Goal: Task Accomplishment & Management: Use online tool/utility

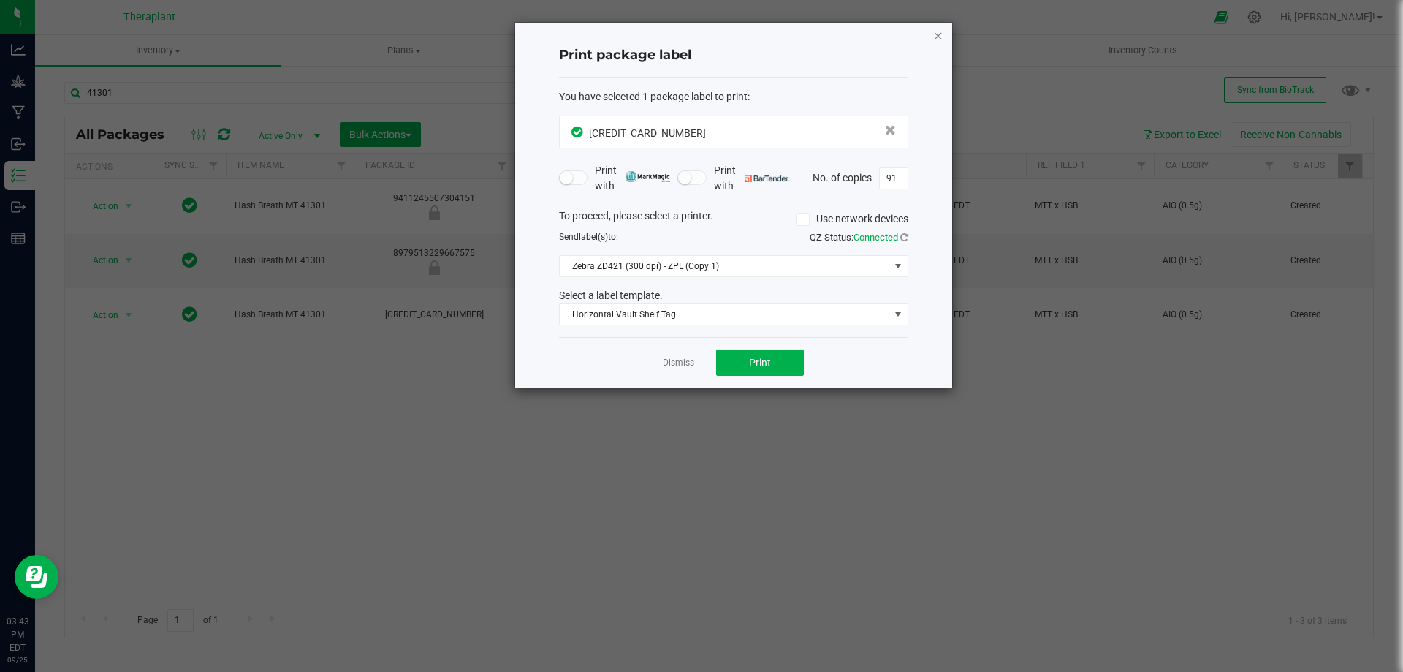
click at [935, 37] on icon "button" at bounding box center [938, 35] width 10 height 18
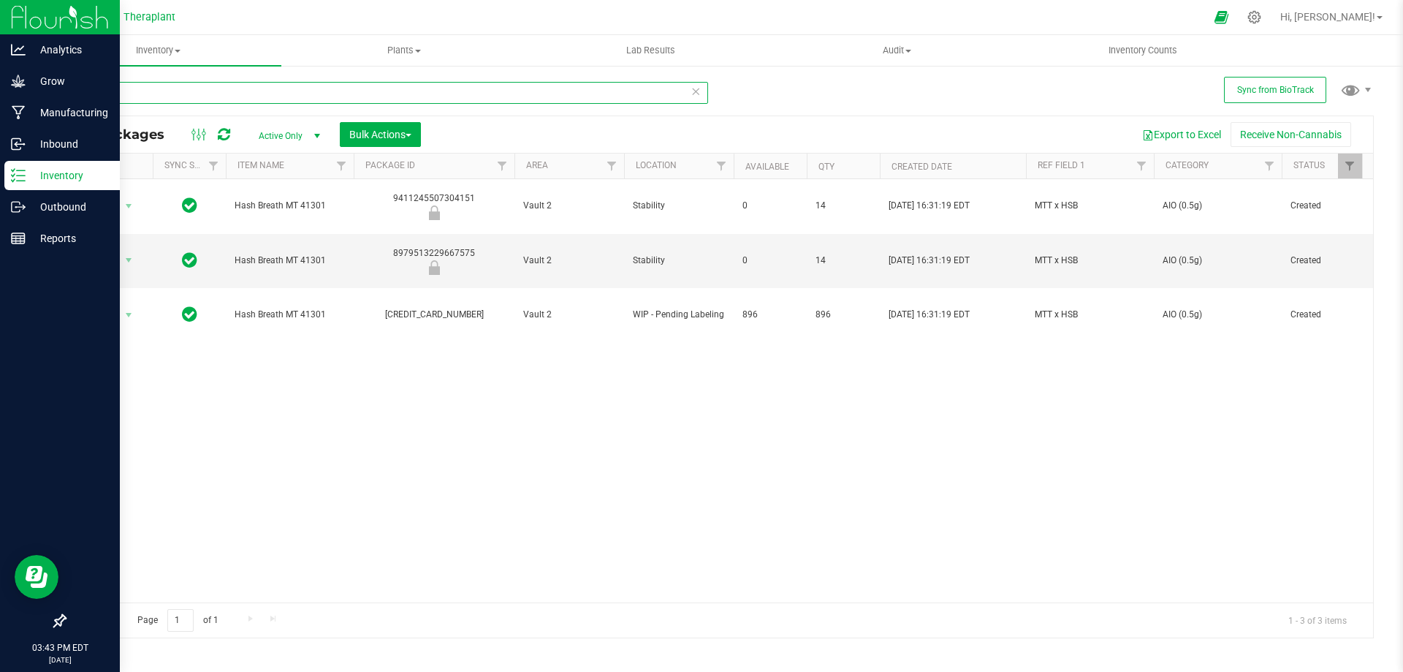
drag, startPoint x: 0, startPoint y: 128, endPoint x: 1, endPoint y: 171, distance: 43.1
click at [0, 168] on div "Analytics Grow Manufacturing Inbound Inventory Outbound Reports 03:43 PM EDT [D…" at bounding box center [701, 336] width 1403 height 672
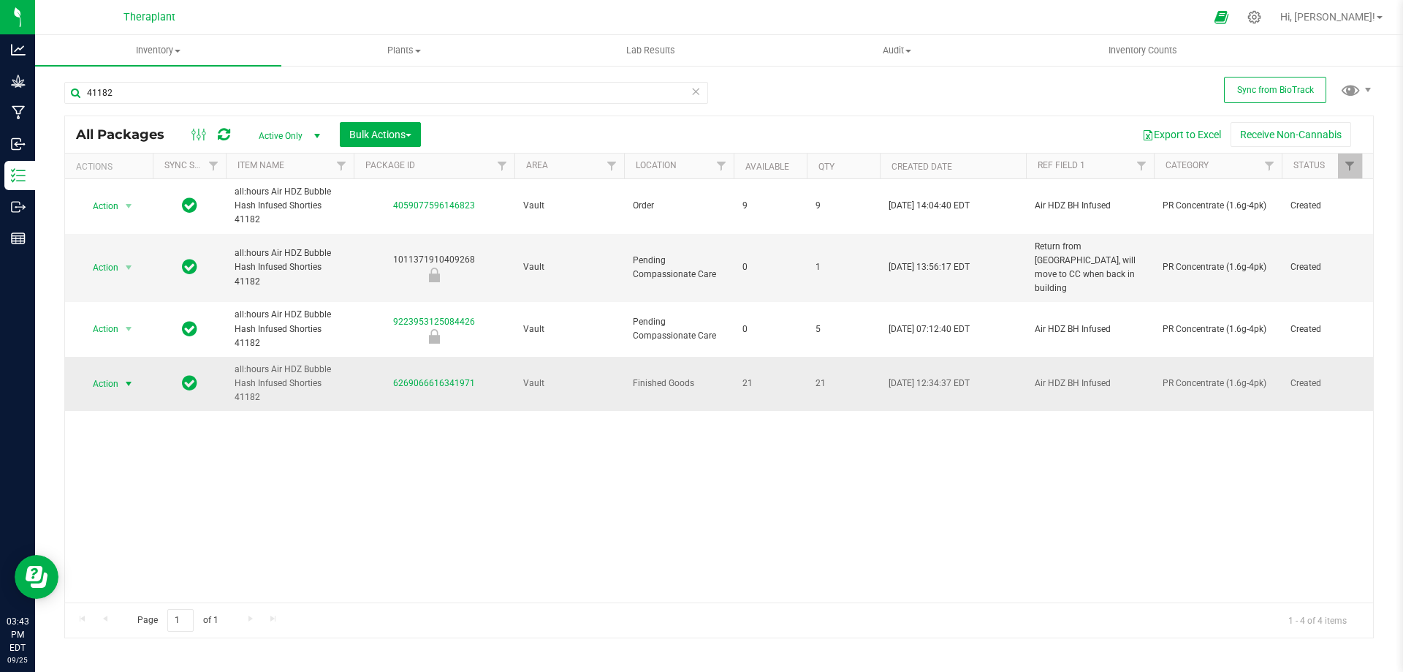
click at [115, 373] on span "Action" at bounding box center [99, 383] width 39 height 20
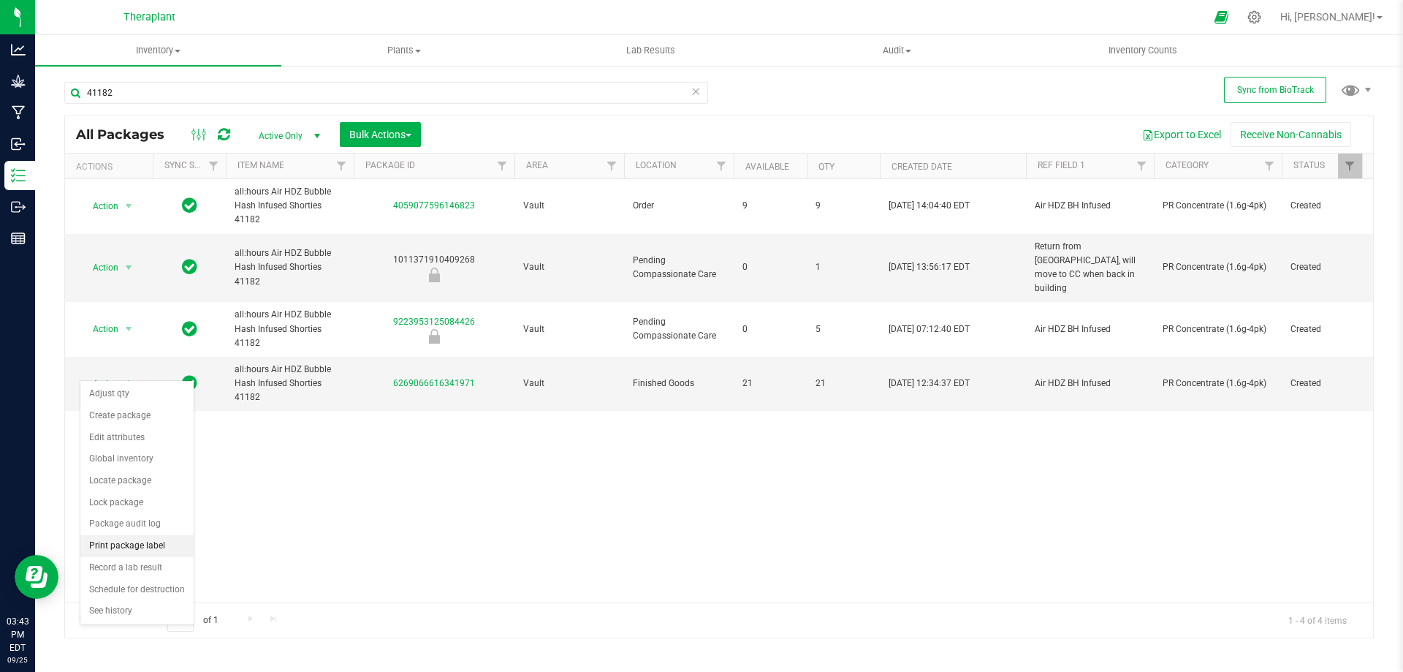
click at [140, 542] on li "Print package label" at bounding box center [136, 546] width 113 height 22
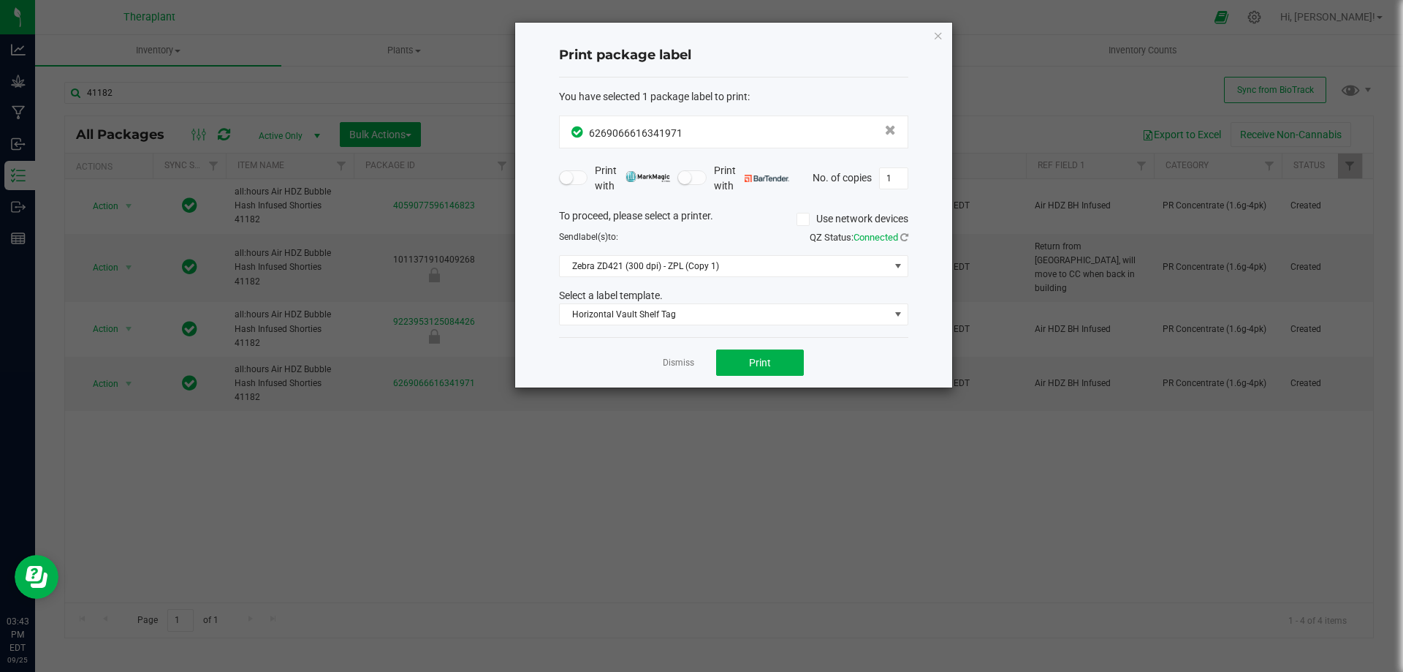
click at [887, 407] on ngb-modal-window "Print package label You have selected 1 package label to print : 62690666163419…" at bounding box center [707, 336] width 1414 height 672
click at [935, 37] on icon "button" at bounding box center [938, 35] width 10 height 18
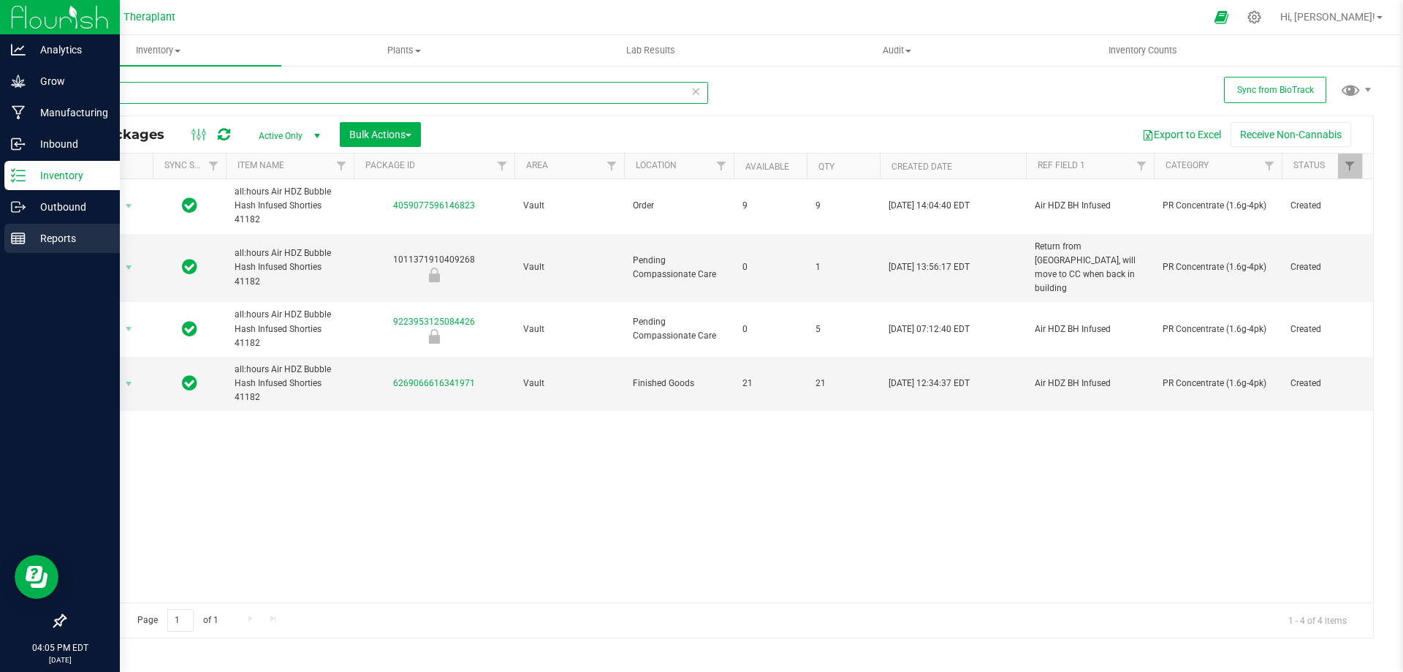
drag, startPoint x: 151, startPoint y: 93, endPoint x: 0, endPoint y: 231, distance: 204.3
click at [0, 231] on div "Analytics Grow Manufacturing Inbound Inventory Outbound Reports 04:05 PM EDT [D…" at bounding box center [701, 336] width 1403 height 672
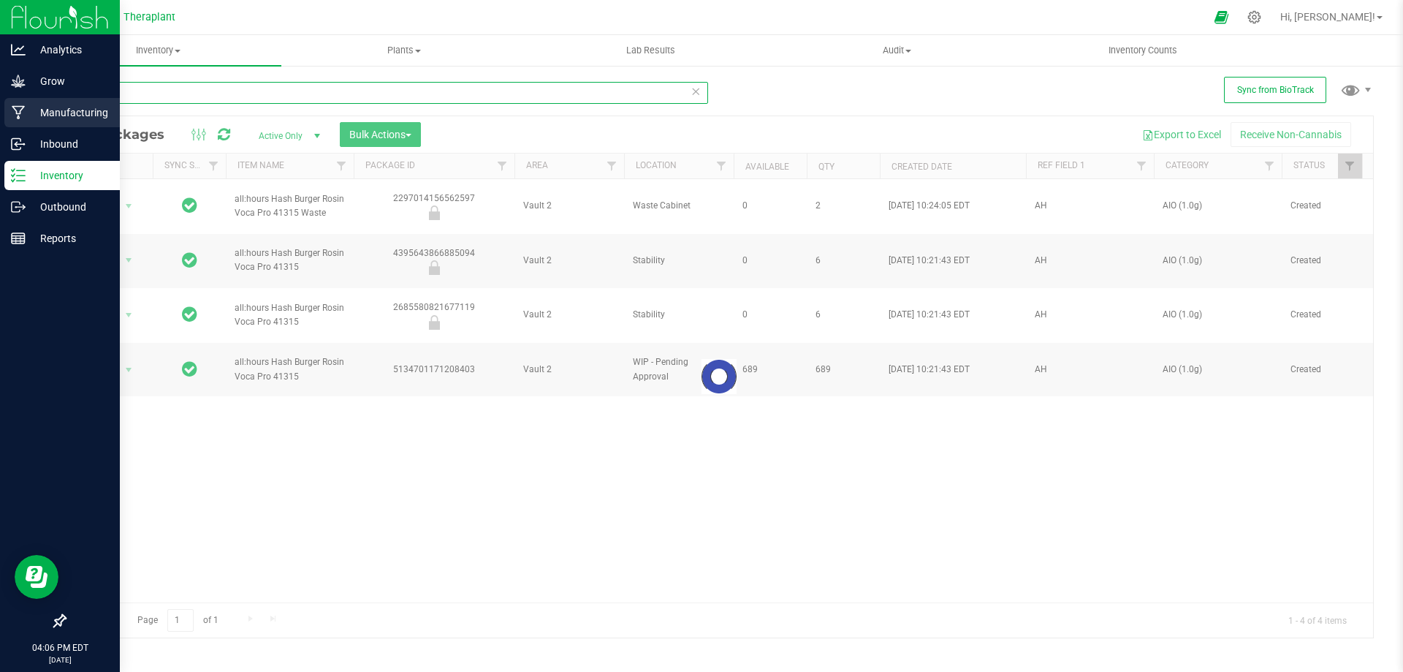
drag, startPoint x: 185, startPoint y: 96, endPoint x: 0, endPoint y: 120, distance: 186.4
click at [0, 118] on div "Analytics Grow Manufacturing Inbound Inventory Outbound Reports 04:06 PM EDT [D…" at bounding box center [701, 336] width 1403 height 672
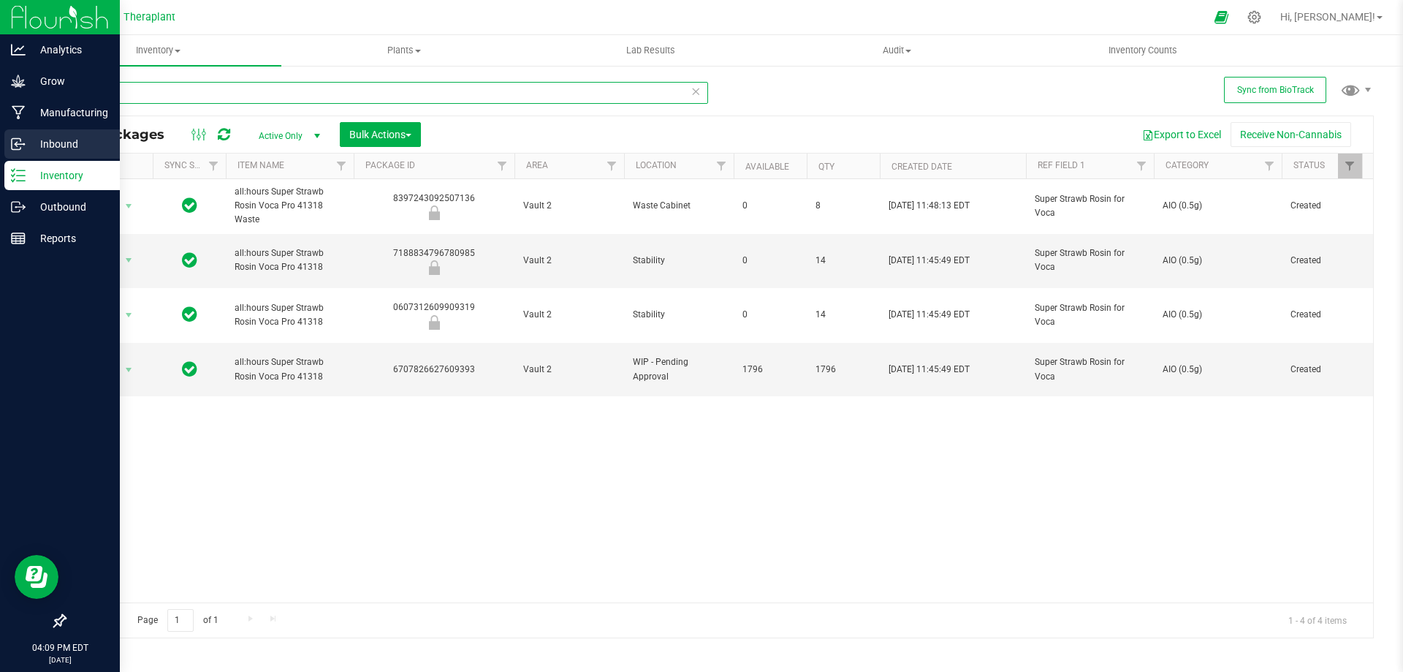
drag, startPoint x: 175, startPoint y: 83, endPoint x: 0, endPoint y: 156, distance: 189.0
click at [0, 155] on div "Analytics Grow Manufacturing Inbound Inventory Outbound Reports 04:09 PM EDT [D…" at bounding box center [701, 336] width 1403 height 672
type input "41207"
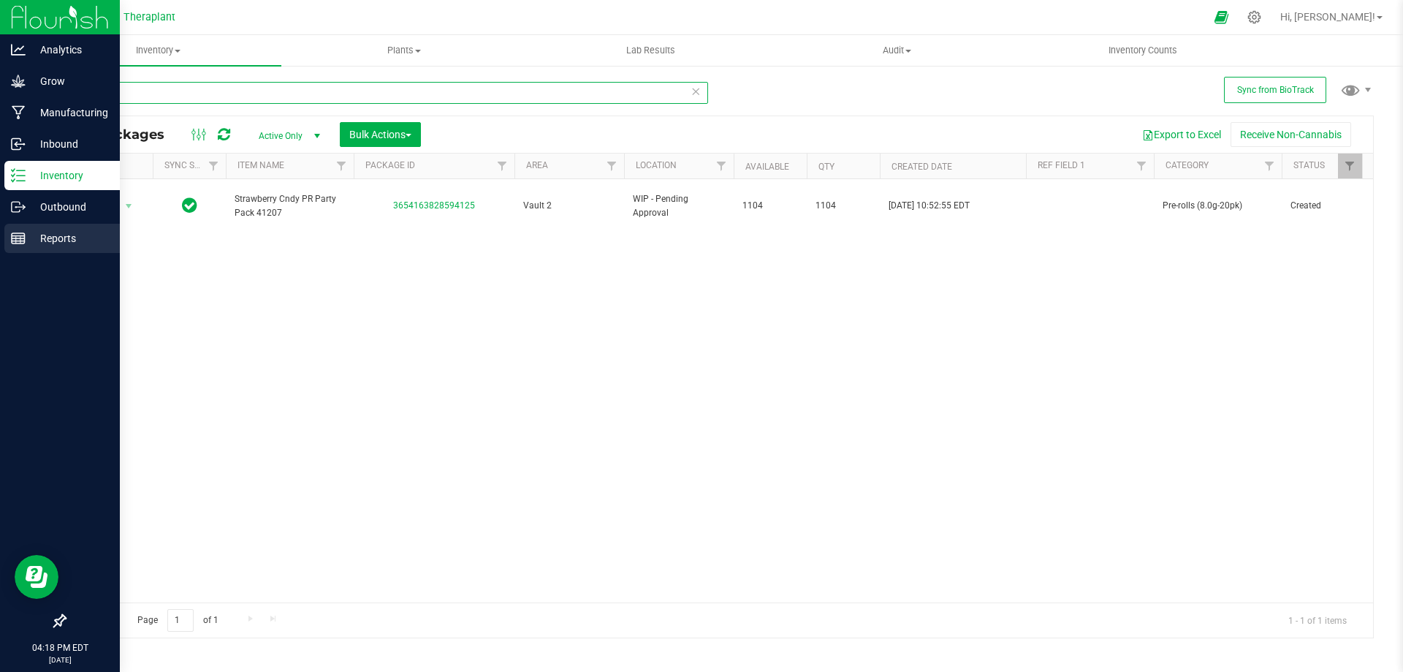
drag, startPoint x: 158, startPoint y: 119, endPoint x: 0, endPoint y: 247, distance: 203.1
click at [0, 247] on div "Analytics Grow Manufacturing Inbound Inventory Outbound Reports 04:18 PM EDT [D…" at bounding box center [701, 336] width 1403 height 672
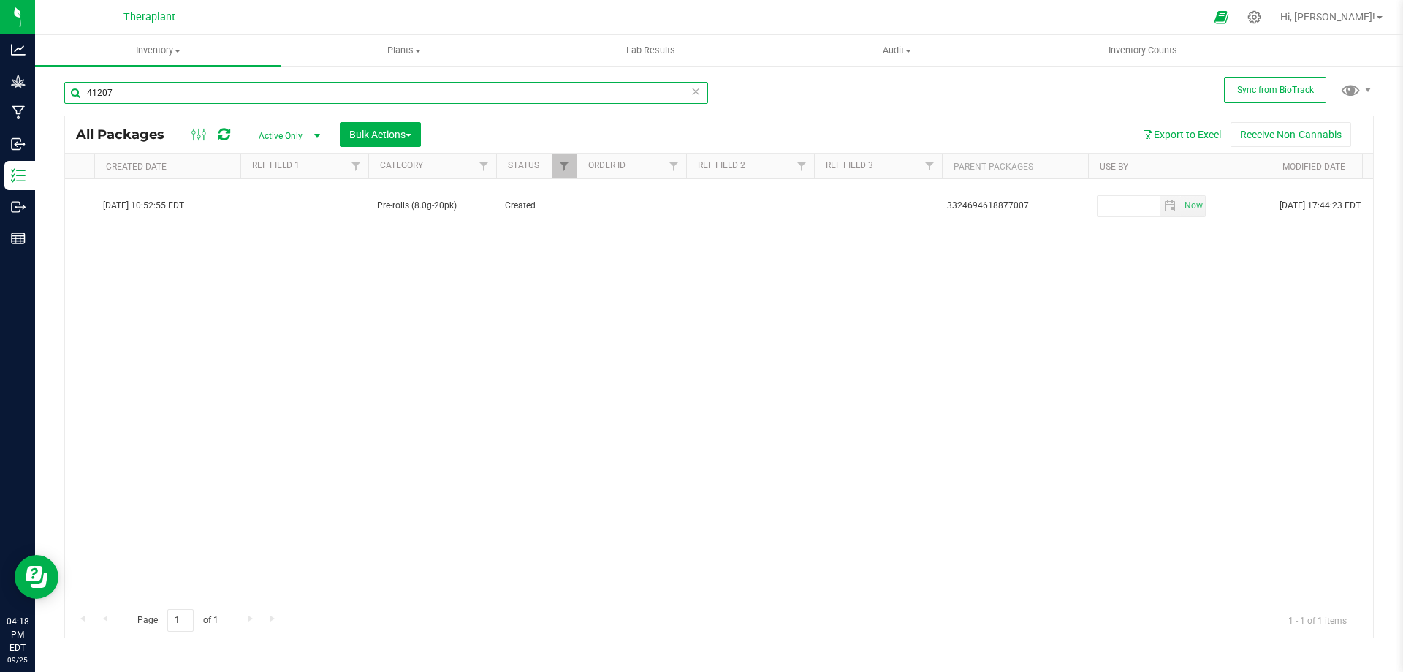
scroll to position [0, 905]
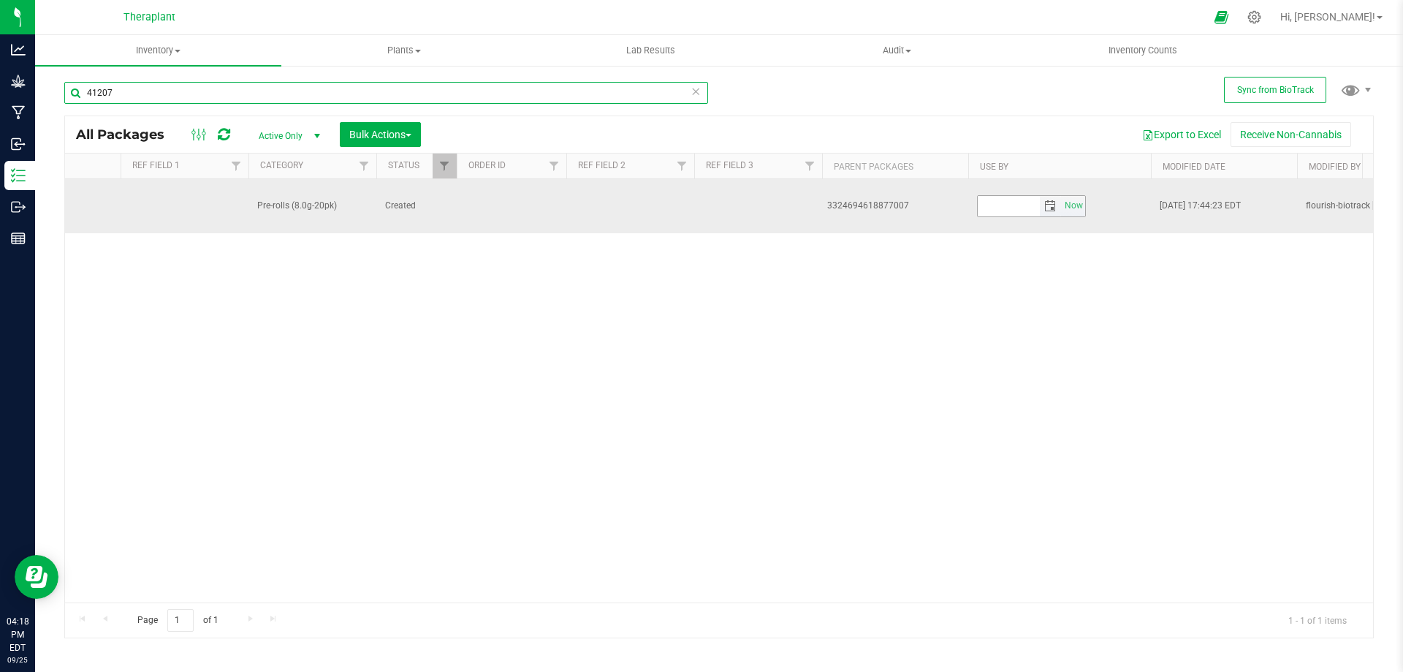
click at [1050, 200] on span "select" at bounding box center [1050, 206] width 12 height 12
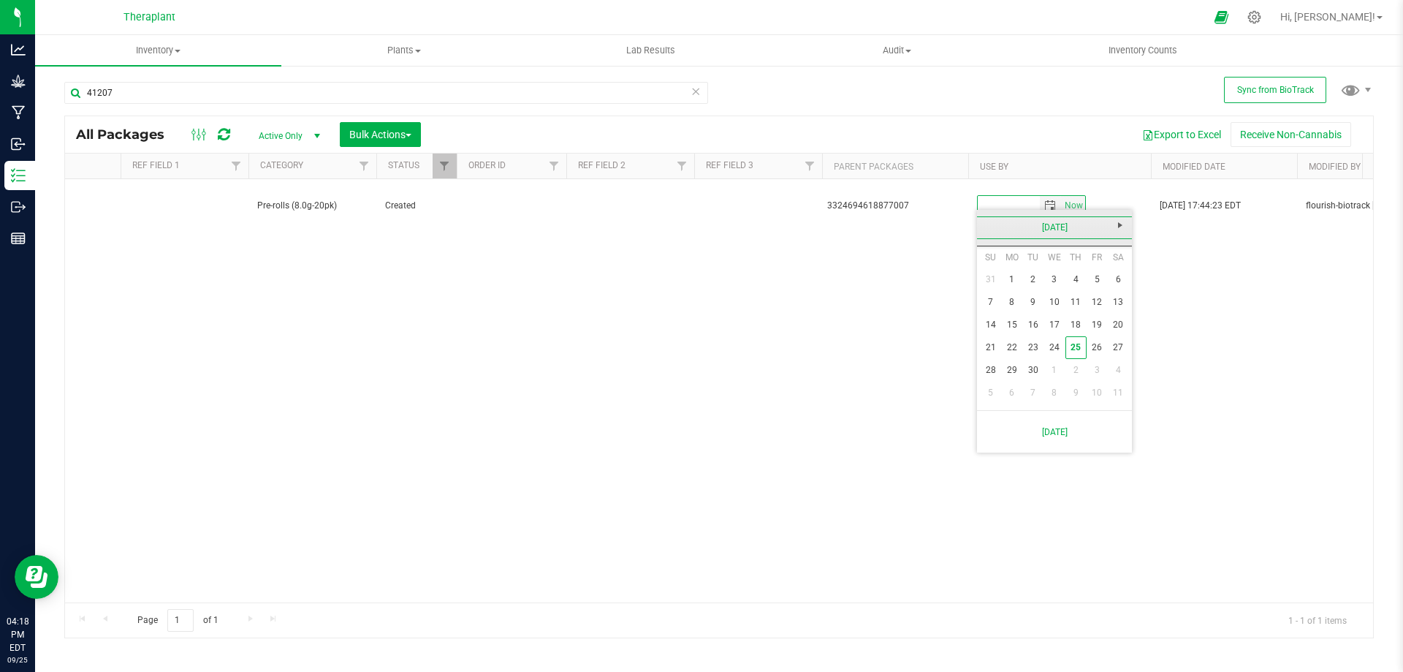
click at [1065, 225] on link "[DATE]" at bounding box center [1054, 227] width 157 height 23
click at [1117, 221] on span "Next" at bounding box center [1120, 225] width 12 height 12
click at [1000, 355] on link "Sep" at bounding box center [998, 350] width 37 height 37
click at [1056, 346] on link "23" at bounding box center [1054, 347] width 21 height 23
type input "[DATE]"
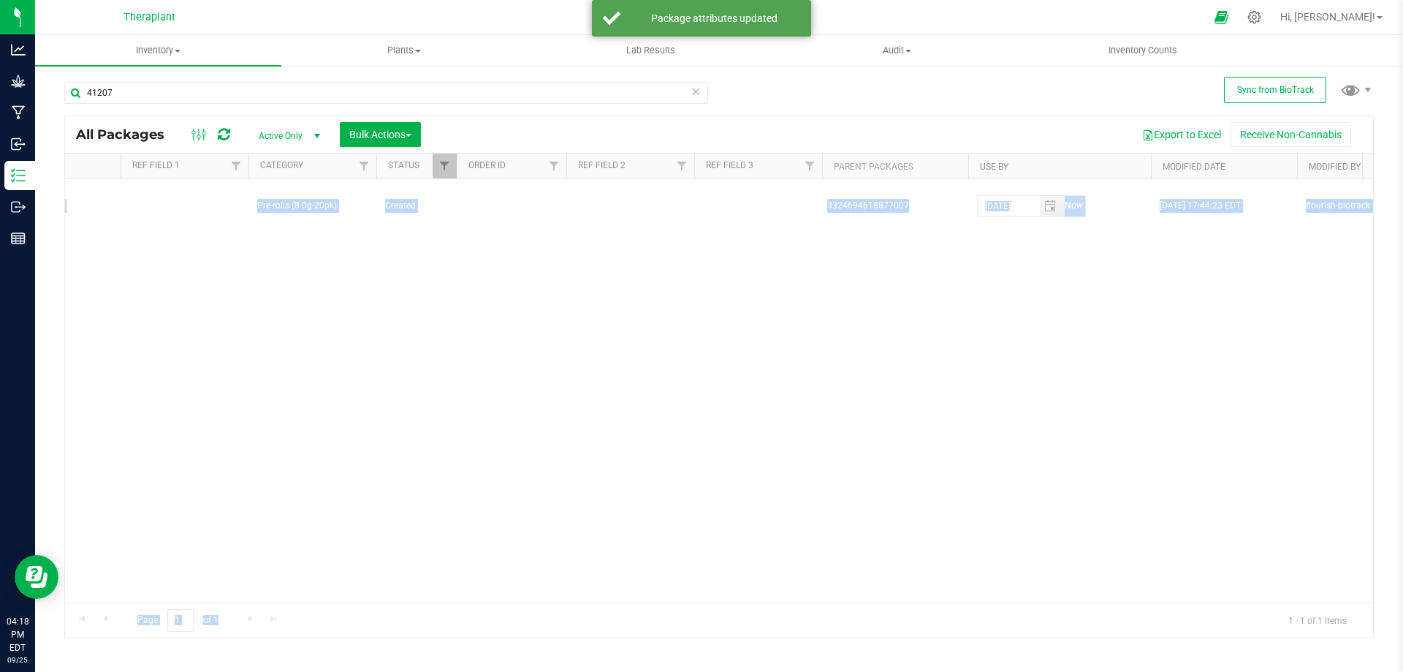
drag, startPoint x: 634, startPoint y: 590, endPoint x: 545, endPoint y: 604, distance: 90.2
click at [545, 604] on div "All Packages Active Only Active Only Lab Samples Locked All External Internal B…" at bounding box center [719, 376] width 1310 height 522
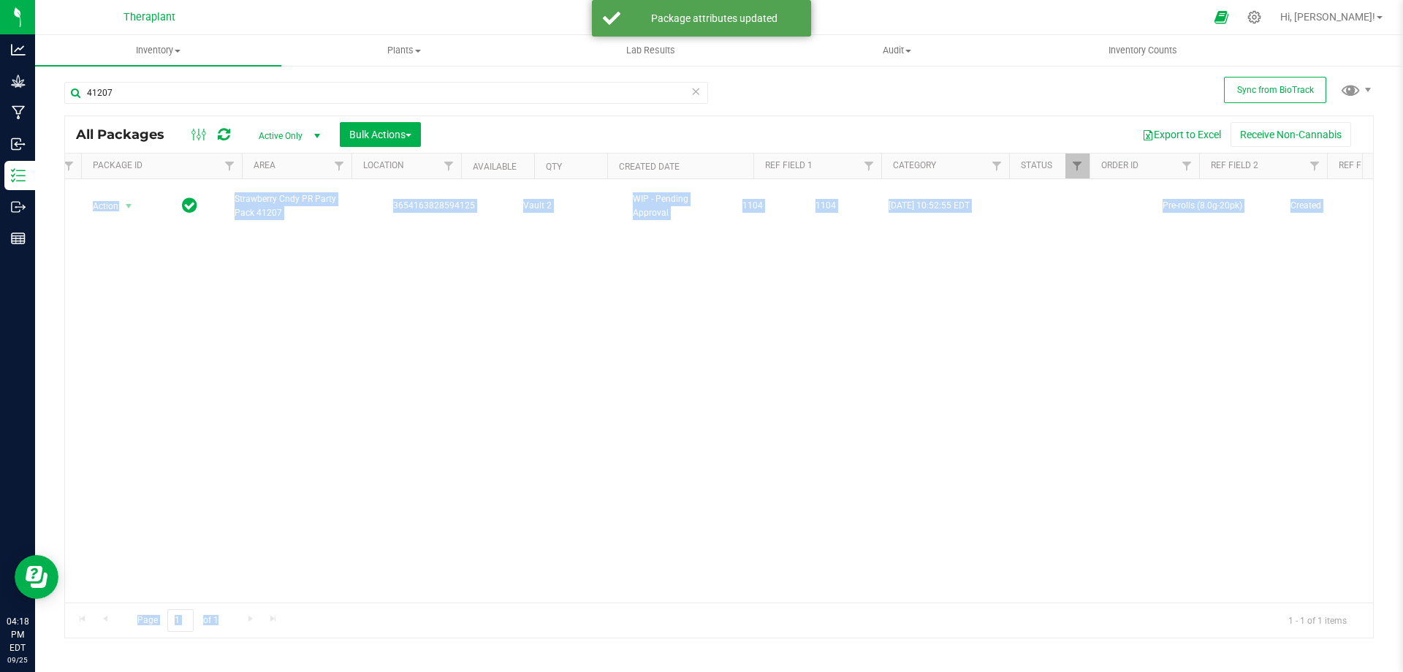
scroll to position [0, 0]
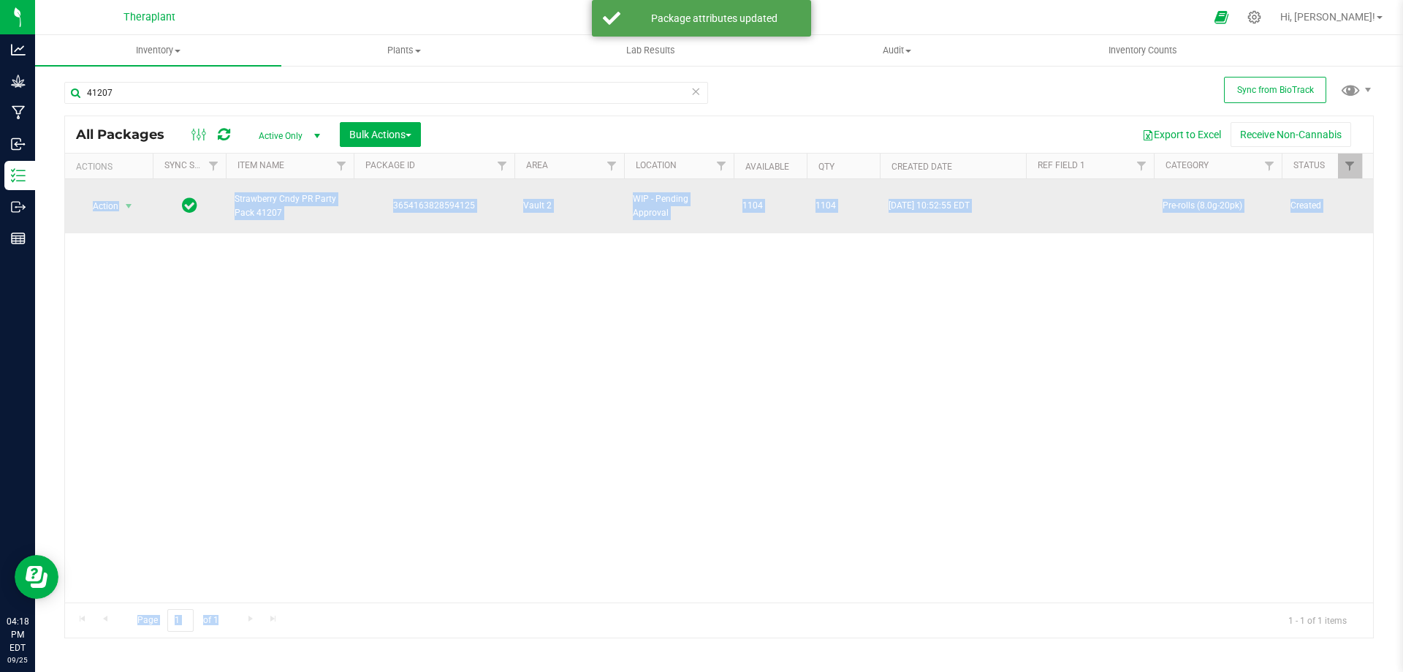
click at [121, 210] on td "Action Action Adjust qty Create package Edit attributes Global inventory Locate…" at bounding box center [109, 206] width 88 height 54
click at [113, 202] on span "Action" at bounding box center [99, 206] width 39 height 20
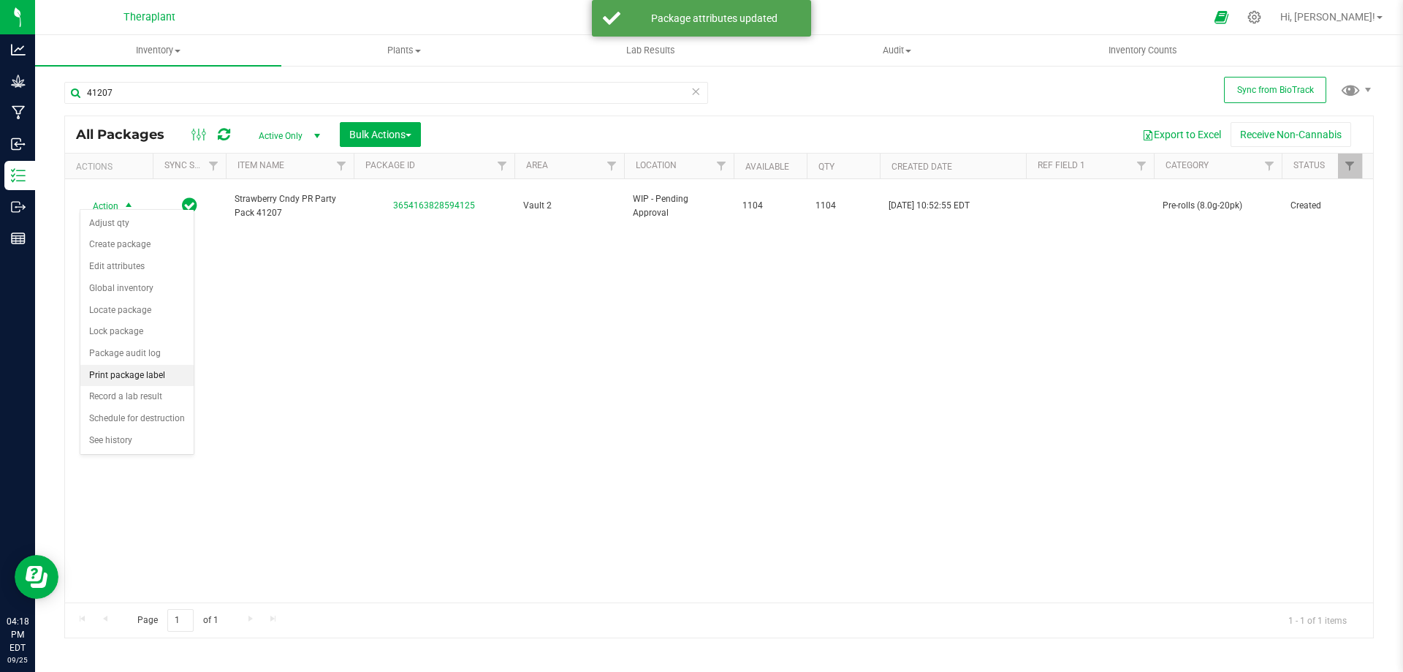
click at [140, 375] on li "Print package label" at bounding box center [136, 376] width 113 height 22
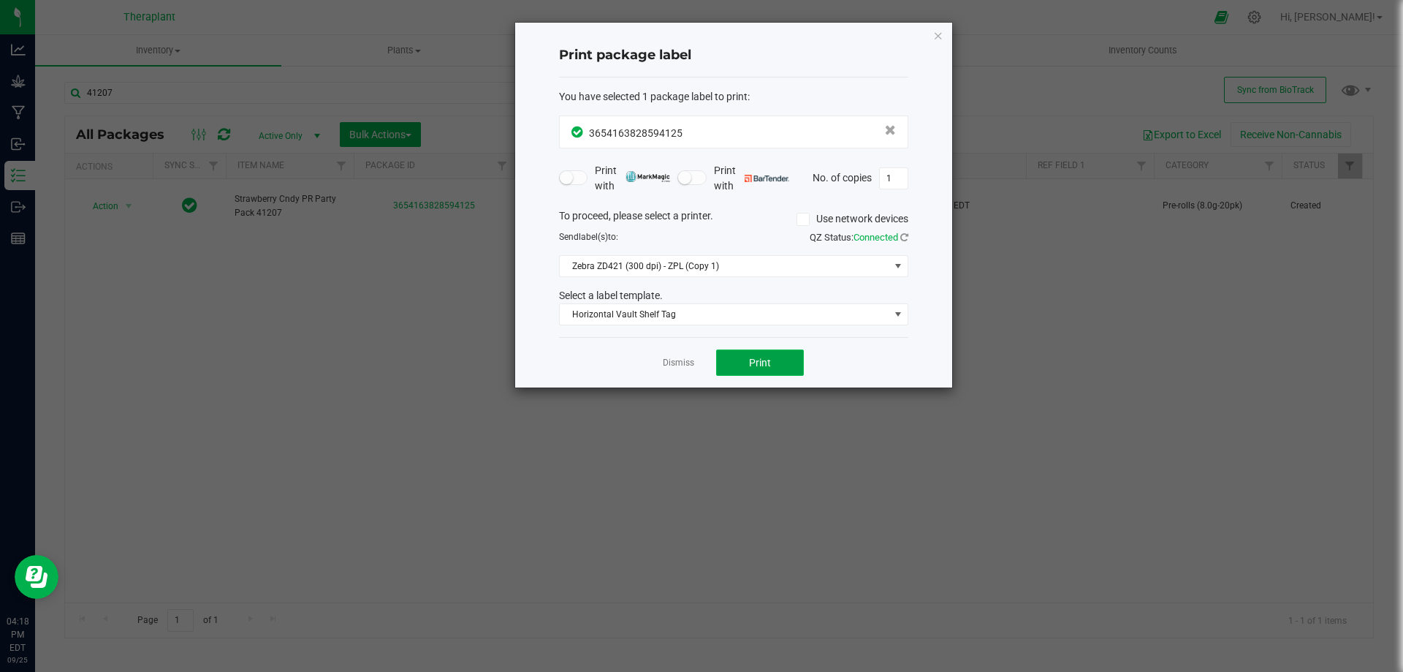
click at [742, 363] on button "Print" at bounding box center [760, 362] width 88 height 26
click at [911, 176] on div "Print package label You have selected 1 package label to print : 36541638285941…" at bounding box center [733, 205] width 437 height 365
click at [905, 175] on input "1" at bounding box center [894, 178] width 28 height 20
type input "112"
drag, startPoint x: 756, startPoint y: 351, endPoint x: 764, endPoint y: 343, distance: 11.4
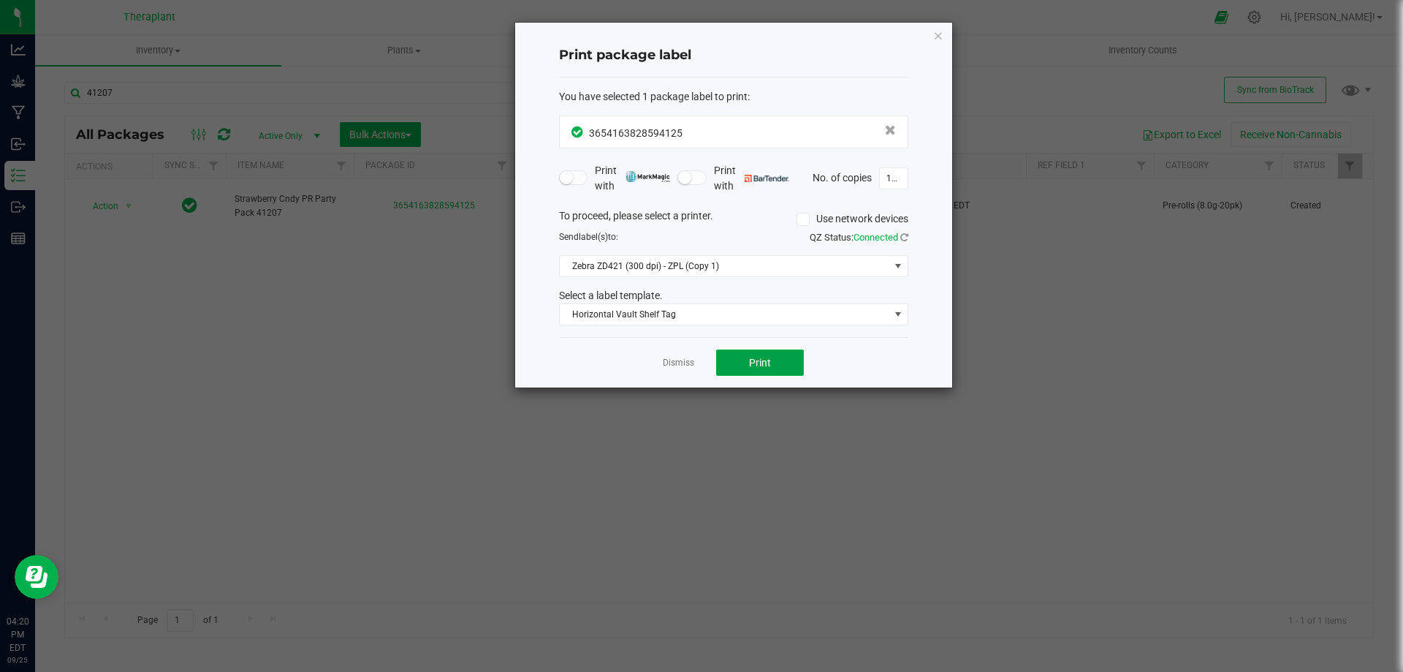
click at [761, 346] on div "Dismiss Print" at bounding box center [733, 362] width 349 height 50
click at [775, 359] on button "Print" at bounding box center [760, 362] width 88 height 26
